Goal: Transaction & Acquisition: Obtain resource

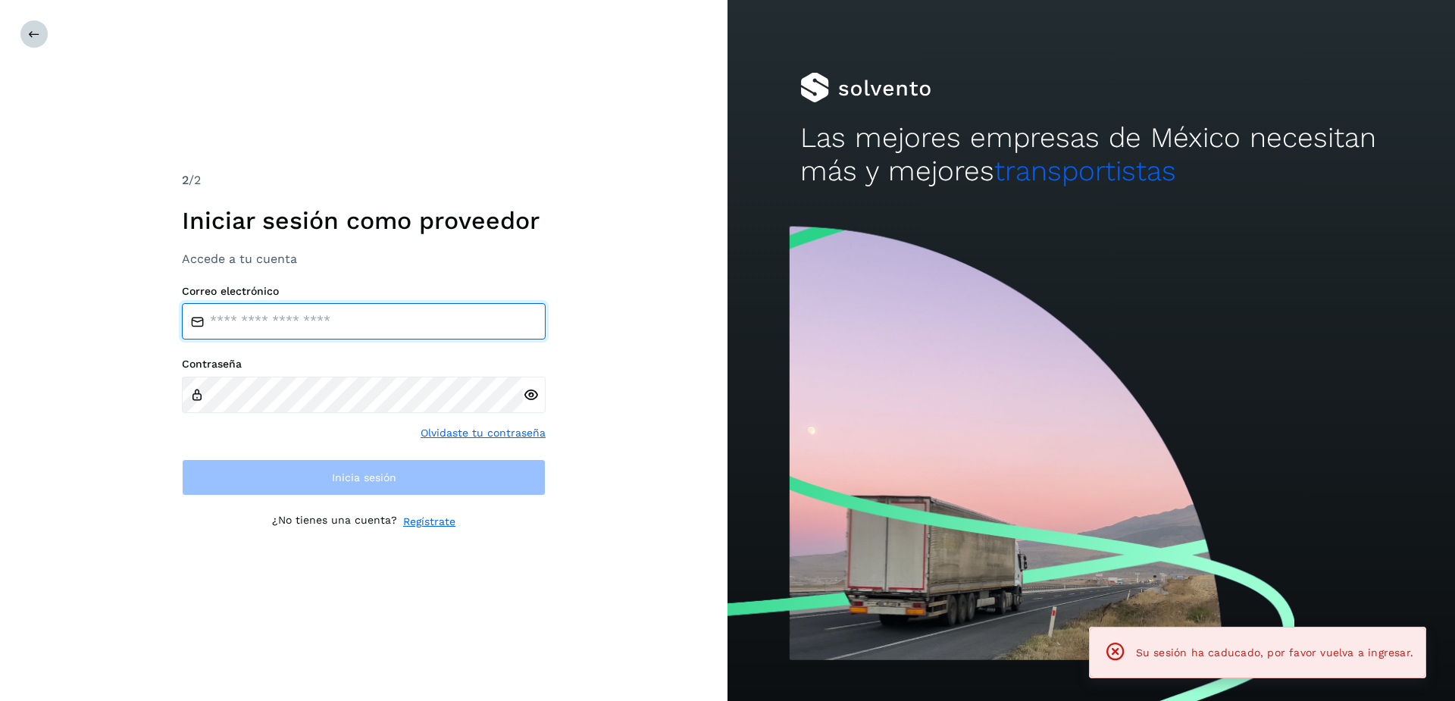
type input "**********"
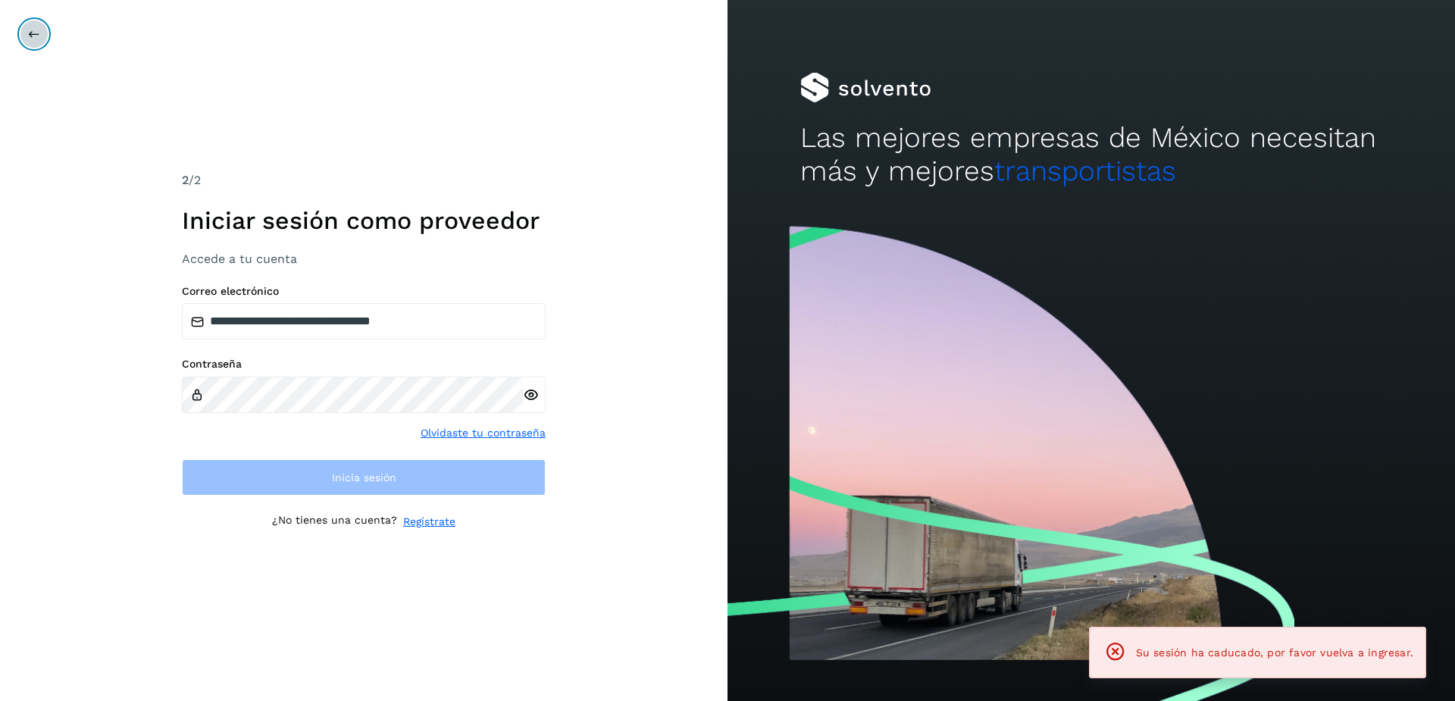
click at [42, 42] on button at bounding box center [34, 34] width 29 height 29
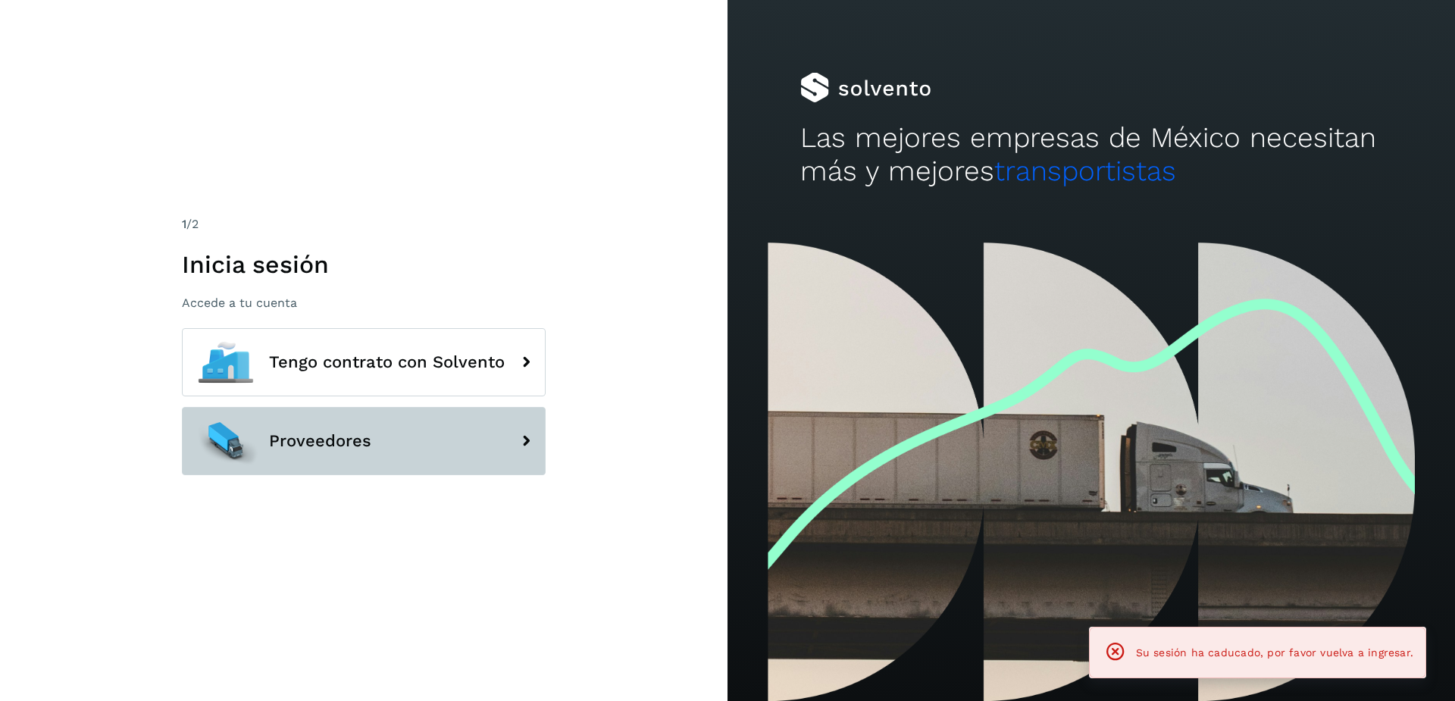
click at [327, 434] on span "Proveedores" at bounding box center [320, 441] width 102 height 18
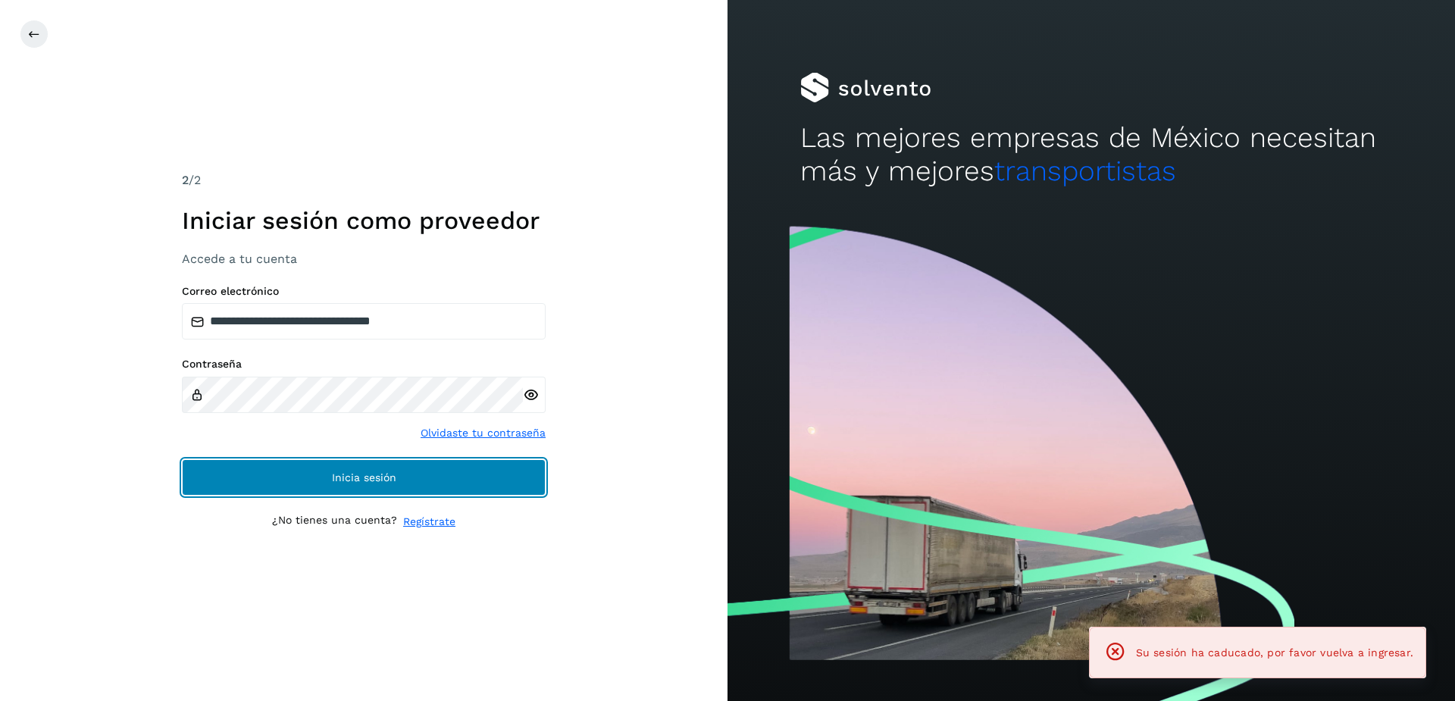
click at [411, 461] on button "Inicia sesión" at bounding box center [364, 477] width 364 height 36
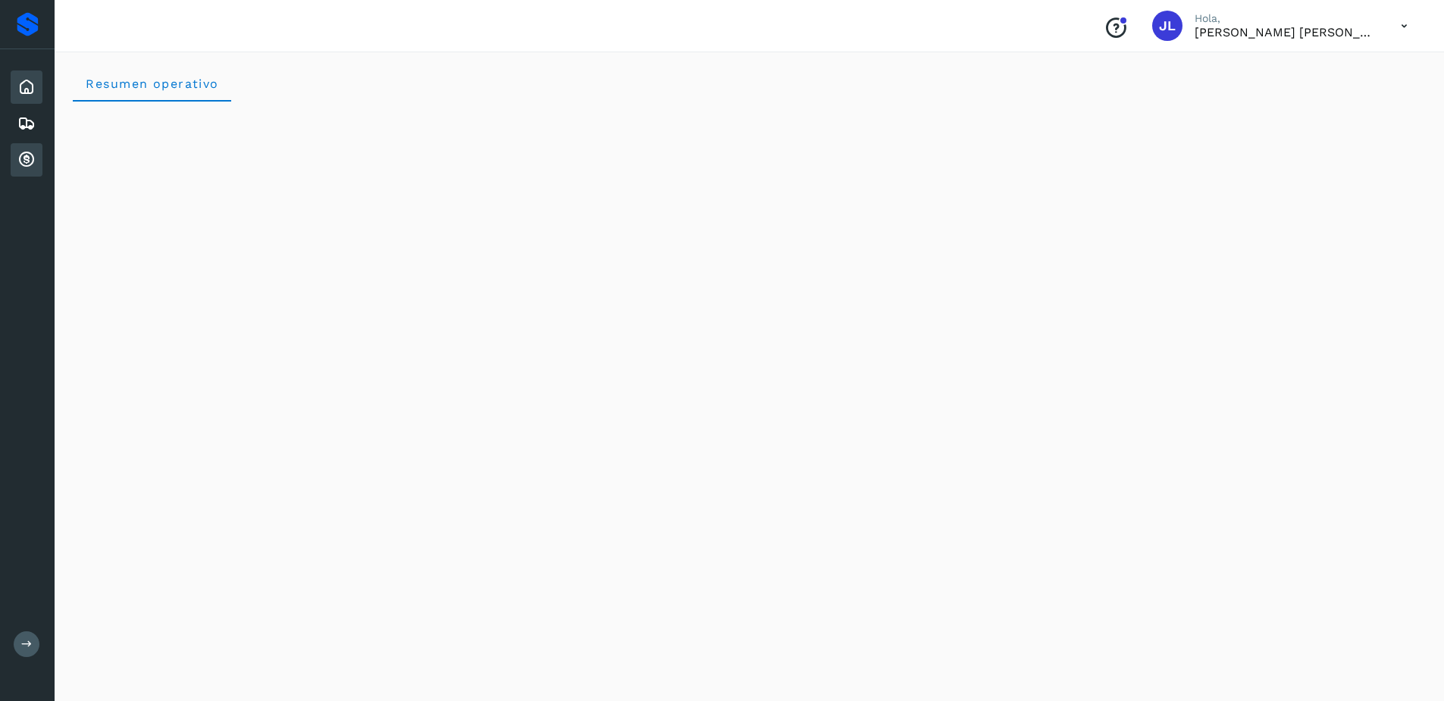
click at [16, 168] on div "Cuentas por cobrar" at bounding box center [27, 159] width 32 height 33
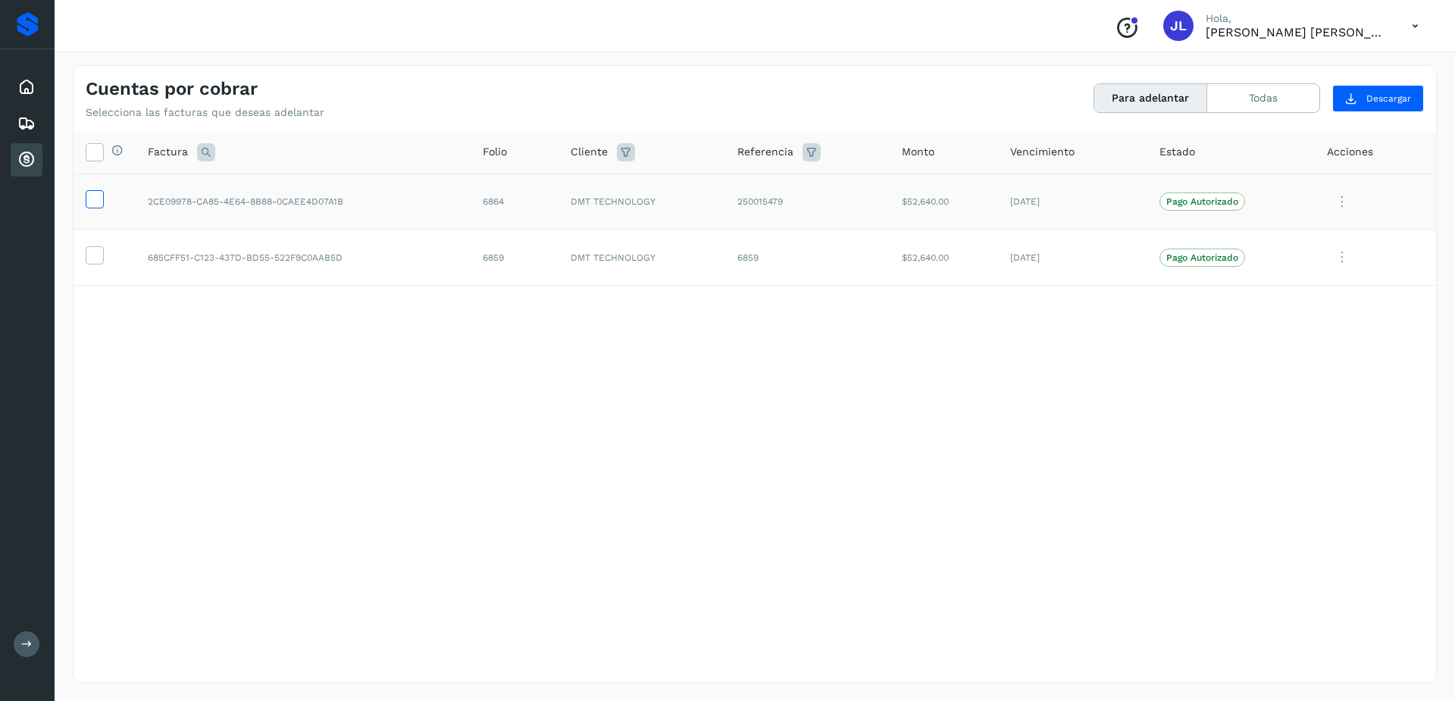
click at [92, 196] on icon at bounding box center [94, 198] width 16 height 16
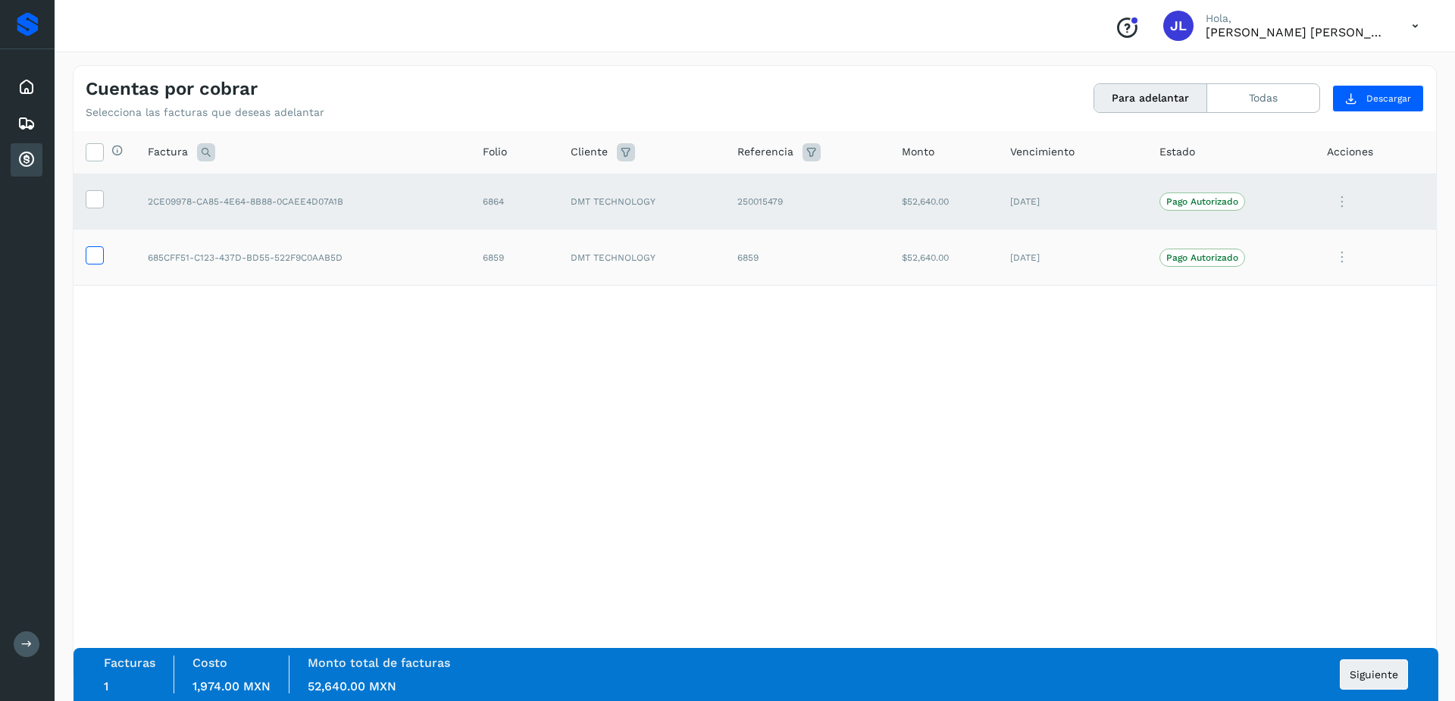
click at [92, 252] on icon at bounding box center [94, 254] width 16 height 16
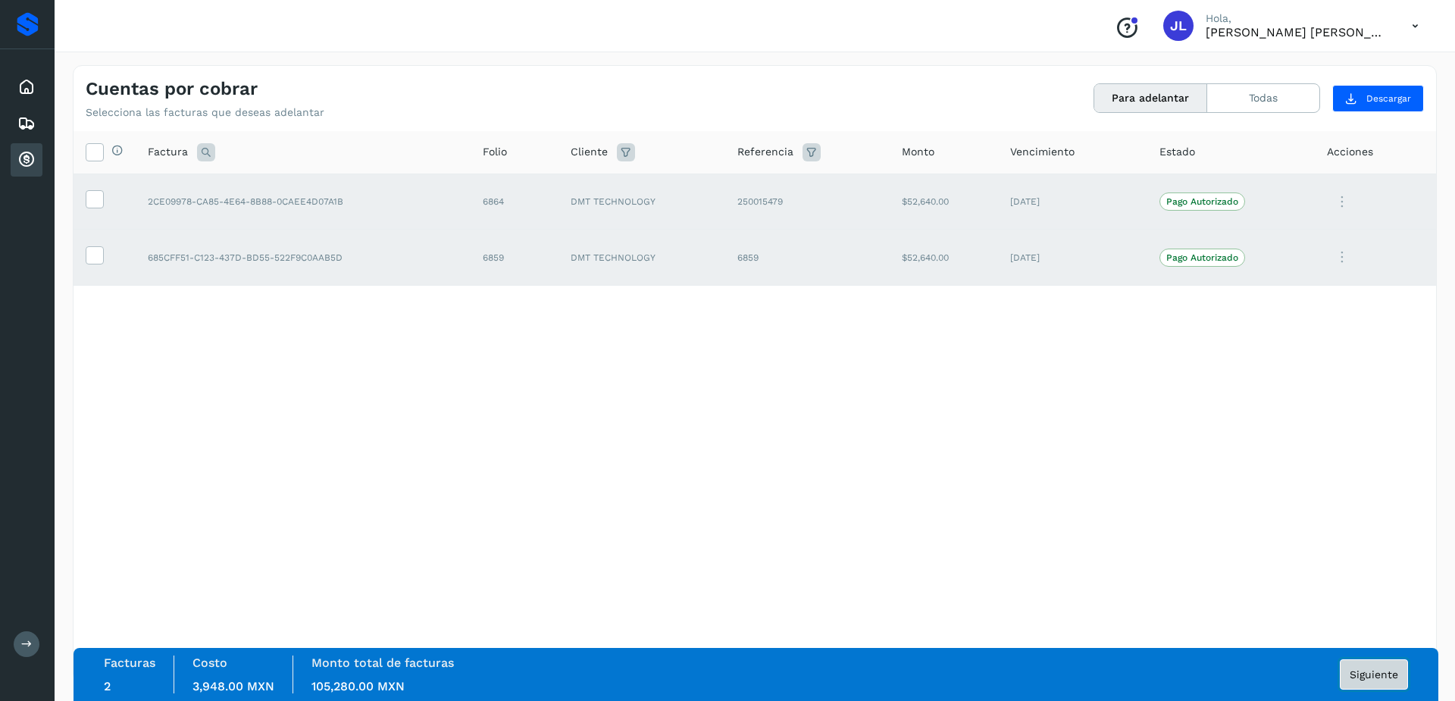
click at [1392, 670] on span "Siguiente" at bounding box center [1374, 674] width 49 height 11
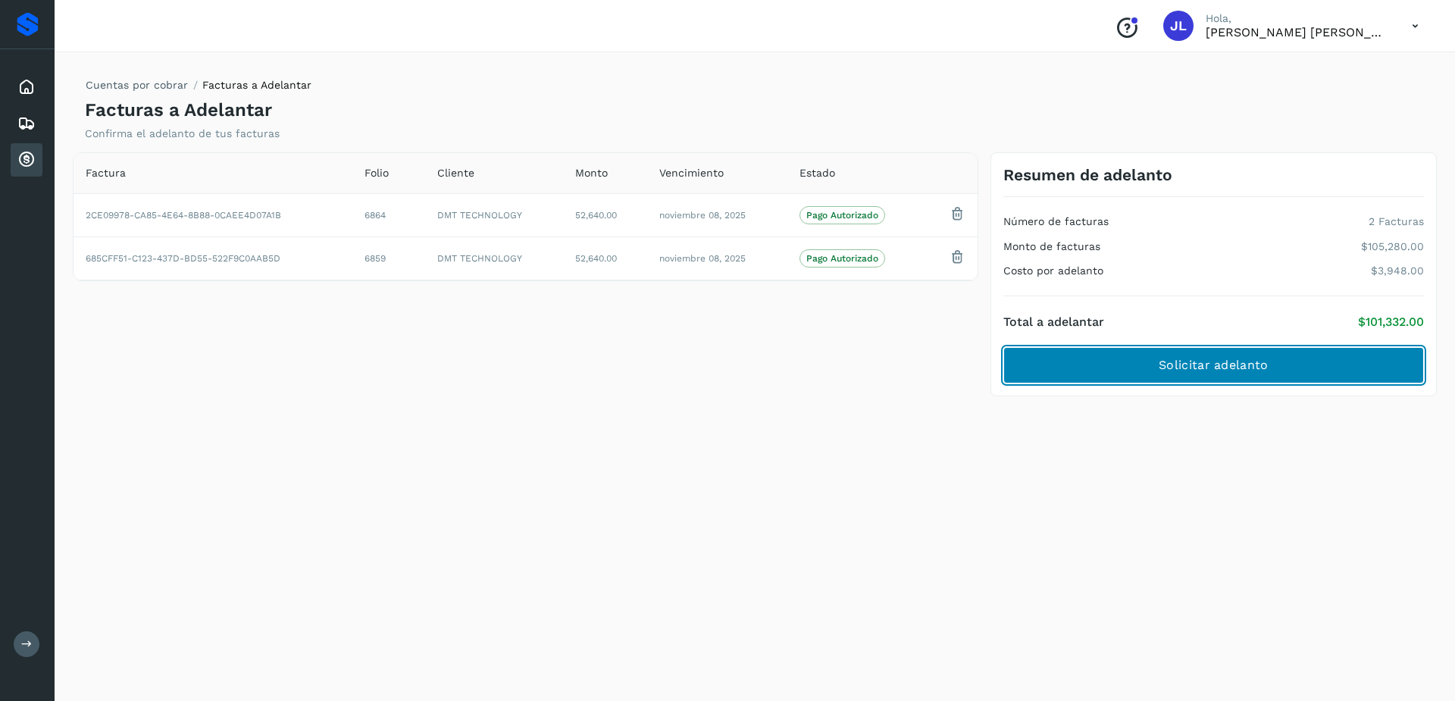
click at [1184, 362] on span "Solicitar adelanto" at bounding box center [1213, 365] width 109 height 17
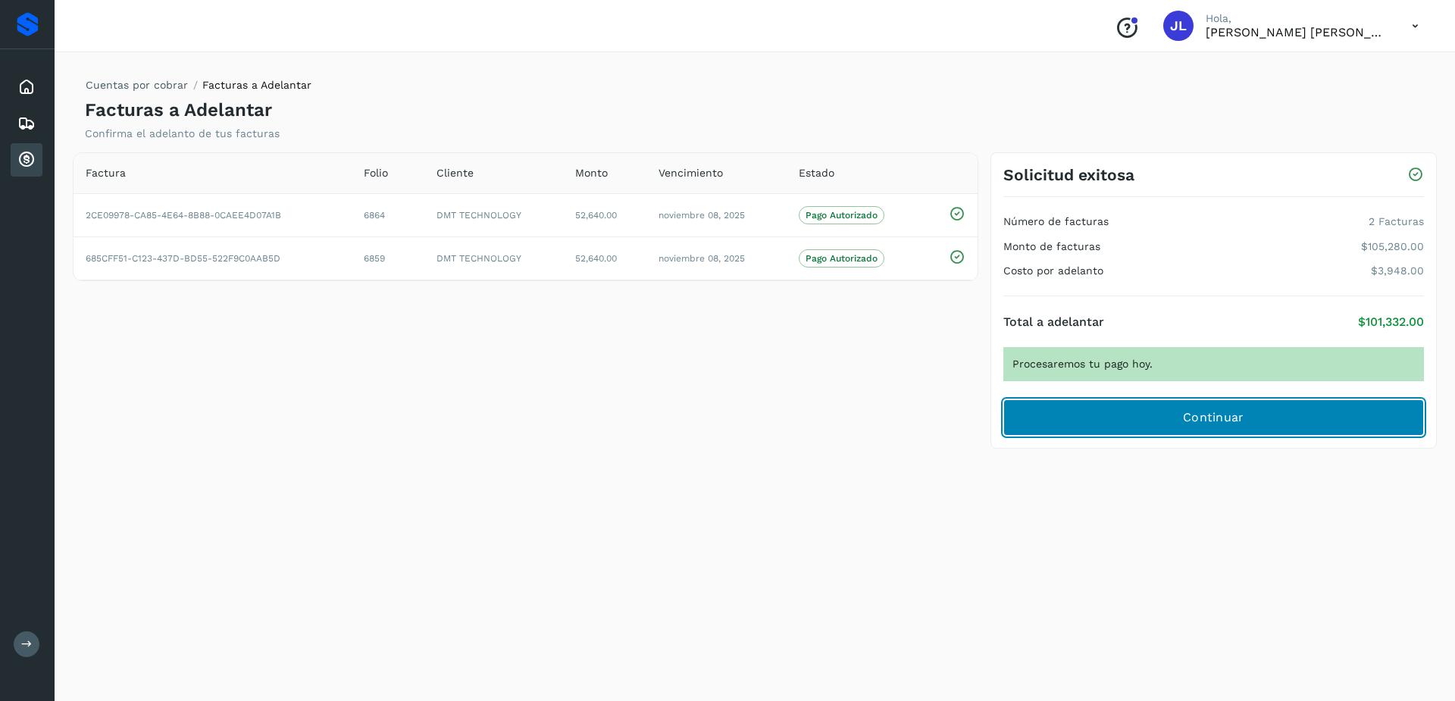
click at [1195, 428] on button "Continuar" at bounding box center [1214, 417] width 421 height 36
